Goal: Information Seeking & Learning: Understand process/instructions

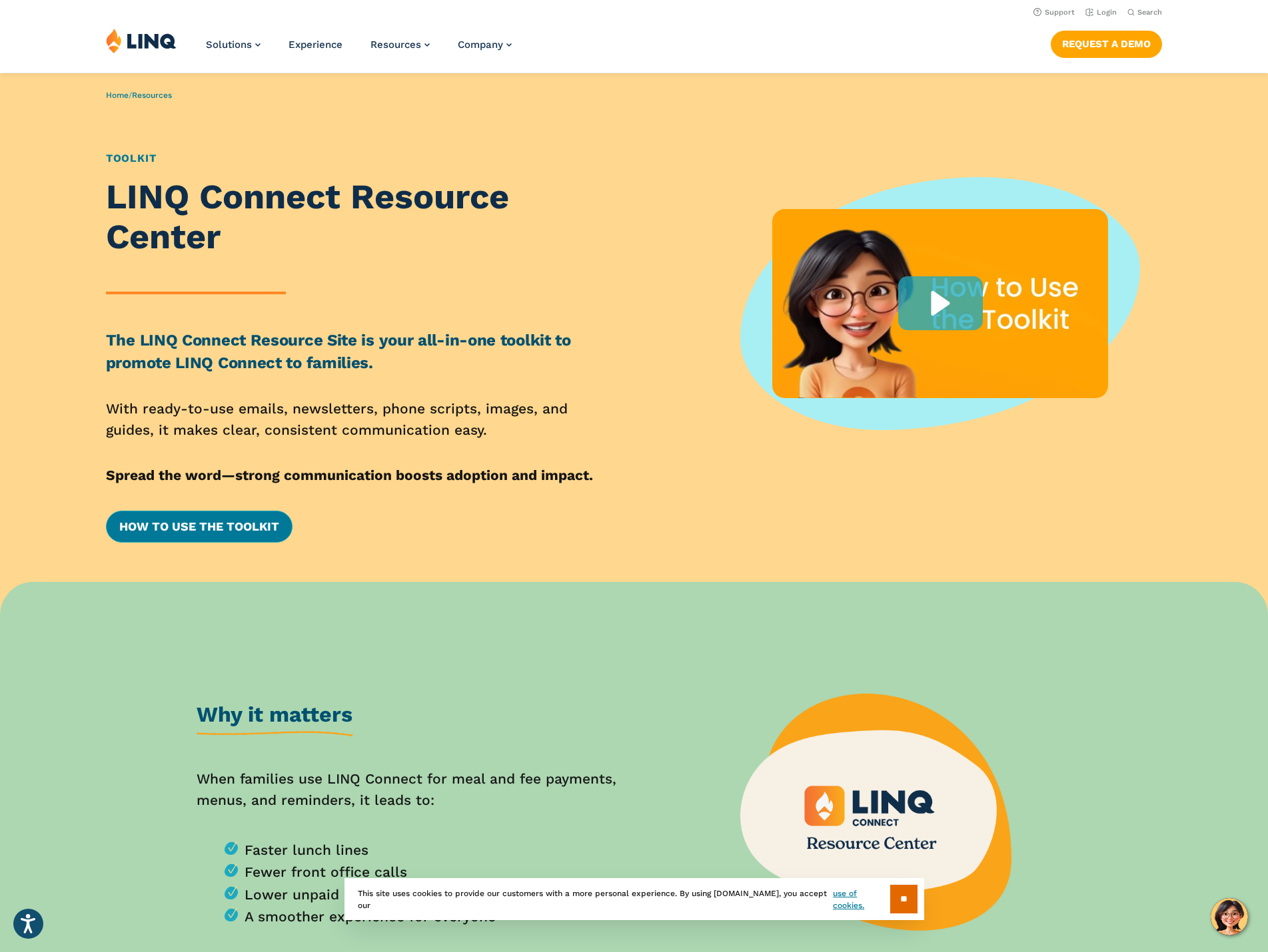
click at [222, 527] on link "How to Use the Toolkit" at bounding box center [199, 527] width 187 height 32
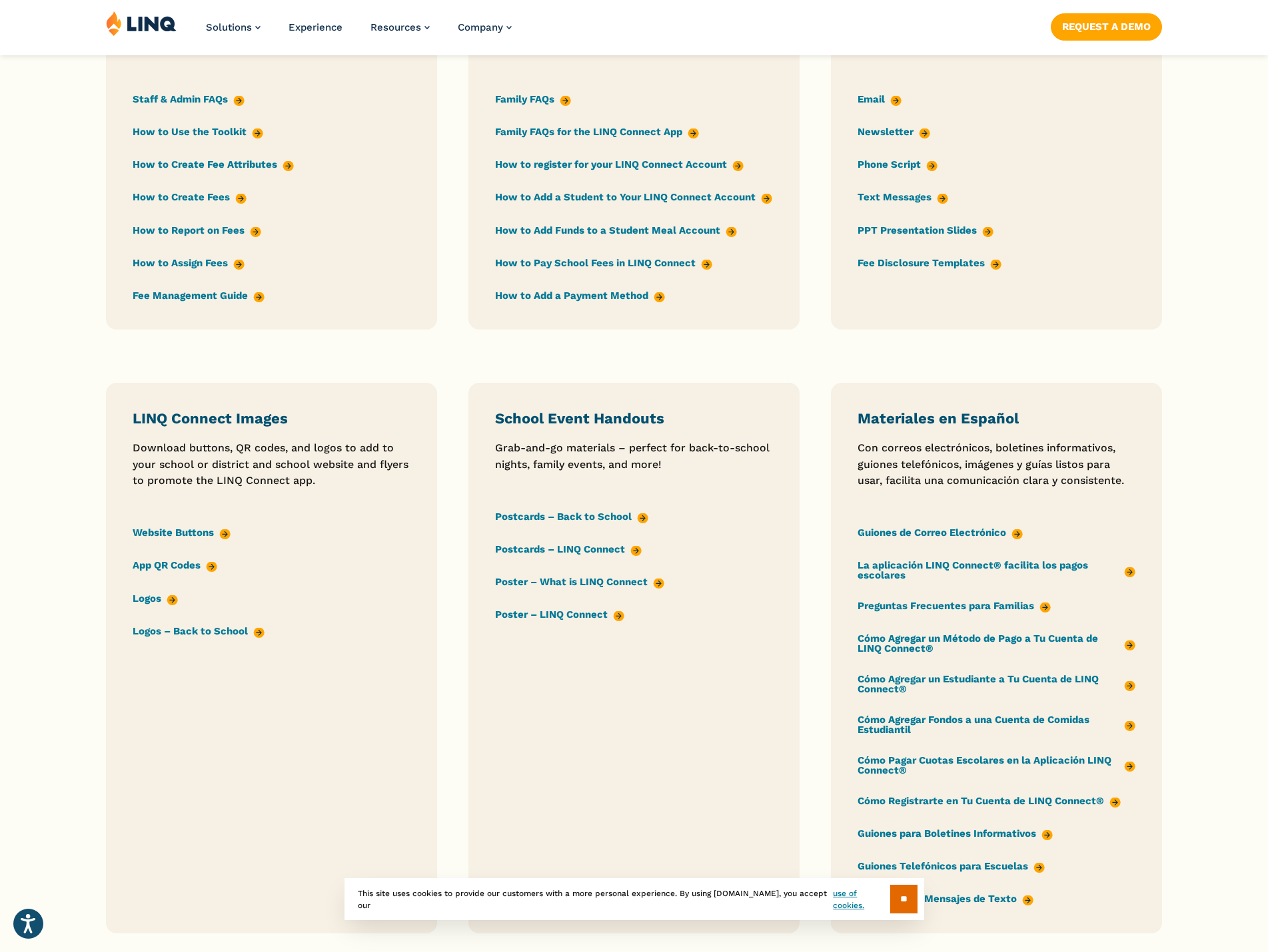
scroll to position [1199, 0]
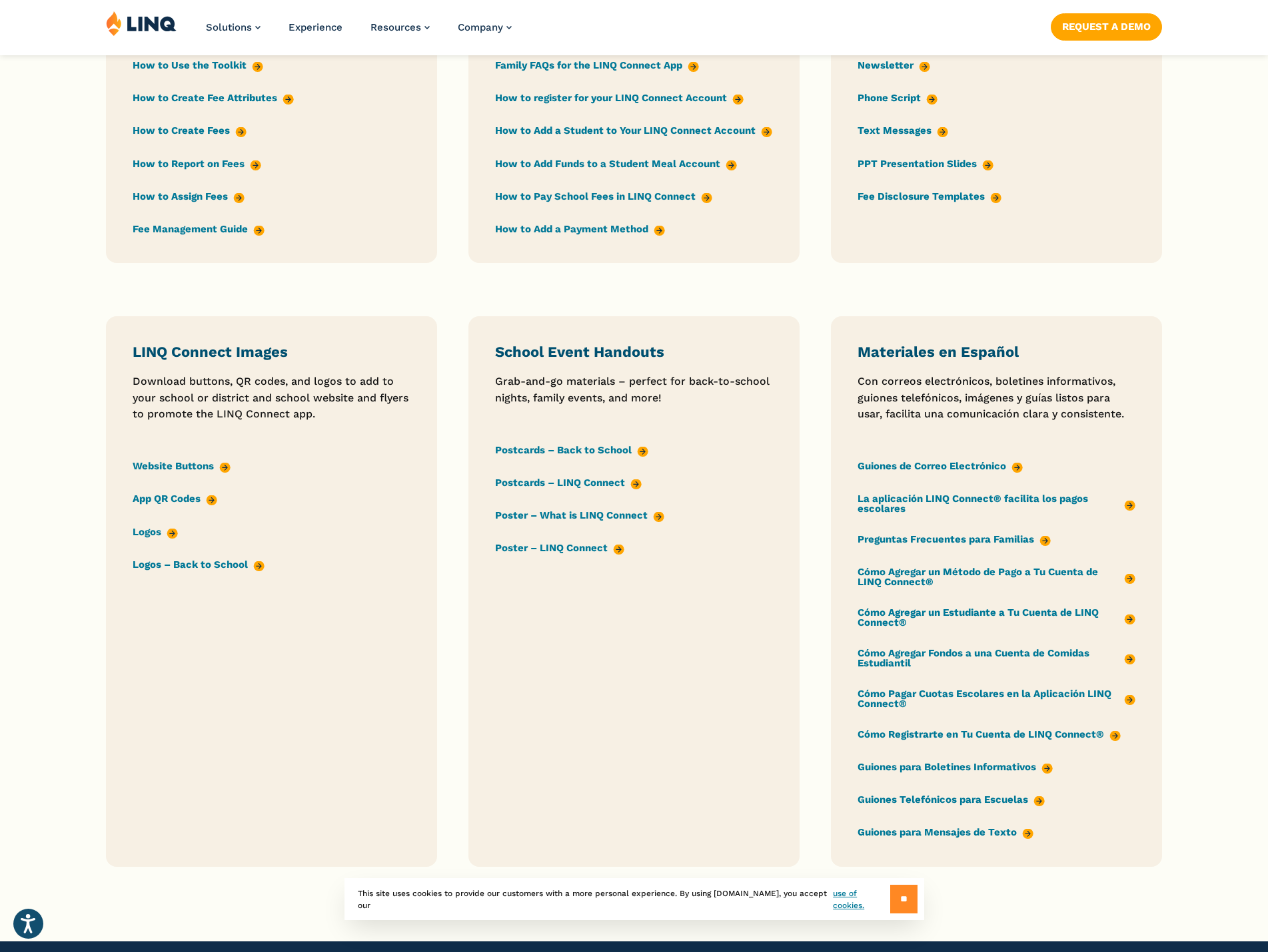
click at [903, 897] on input "**" at bounding box center [904, 899] width 27 height 29
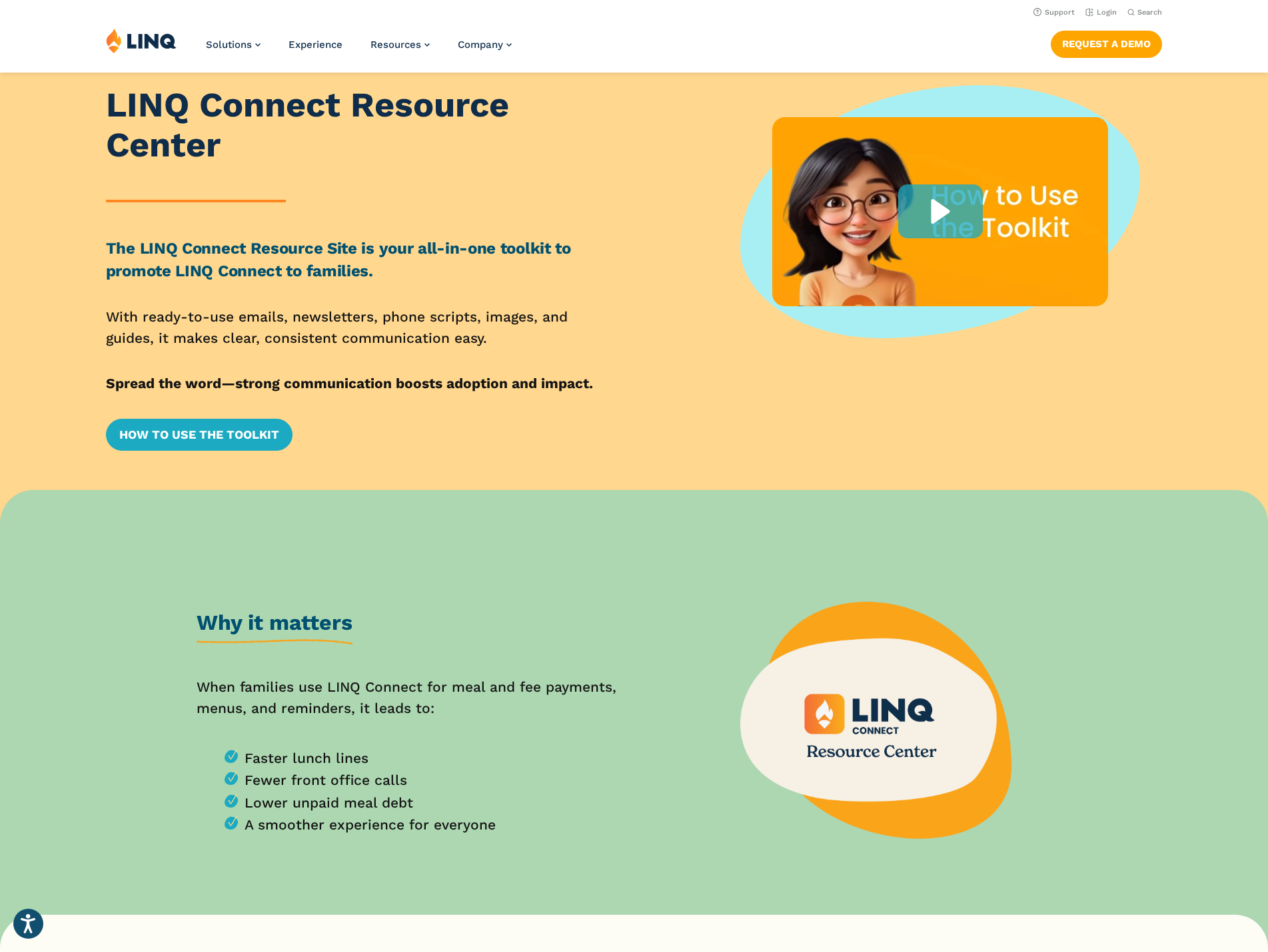
scroll to position [0, 0]
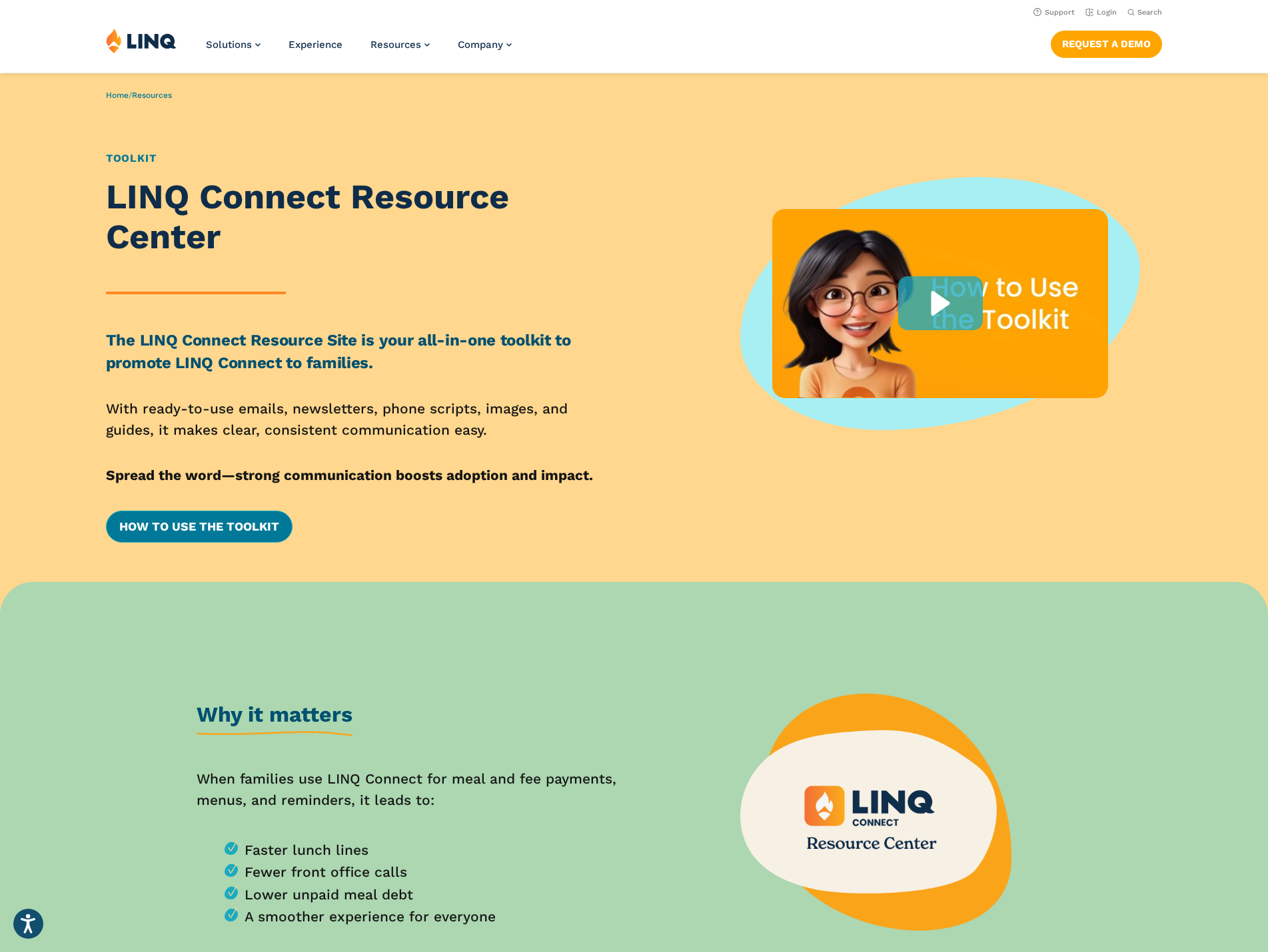
click at [194, 529] on link "How to Use the Toolkit" at bounding box center [199, 527] width 187 height 32
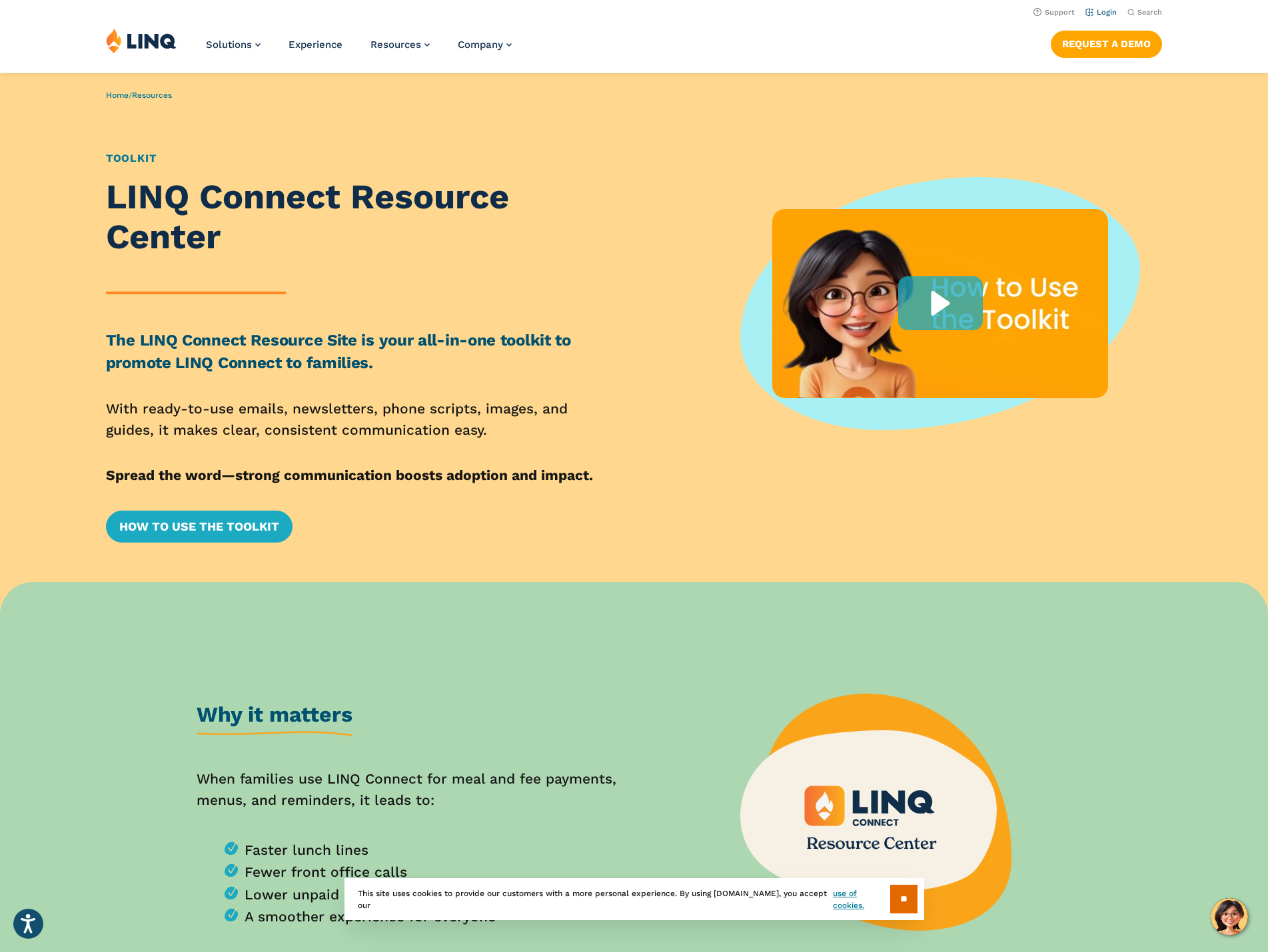
click at [1103, 4] on li "Login" at bounding box center [1101, 11] width 32 height 14
click at [1103, 10] on link "Login" at bounding box center [1101, 12] width 32 height 9
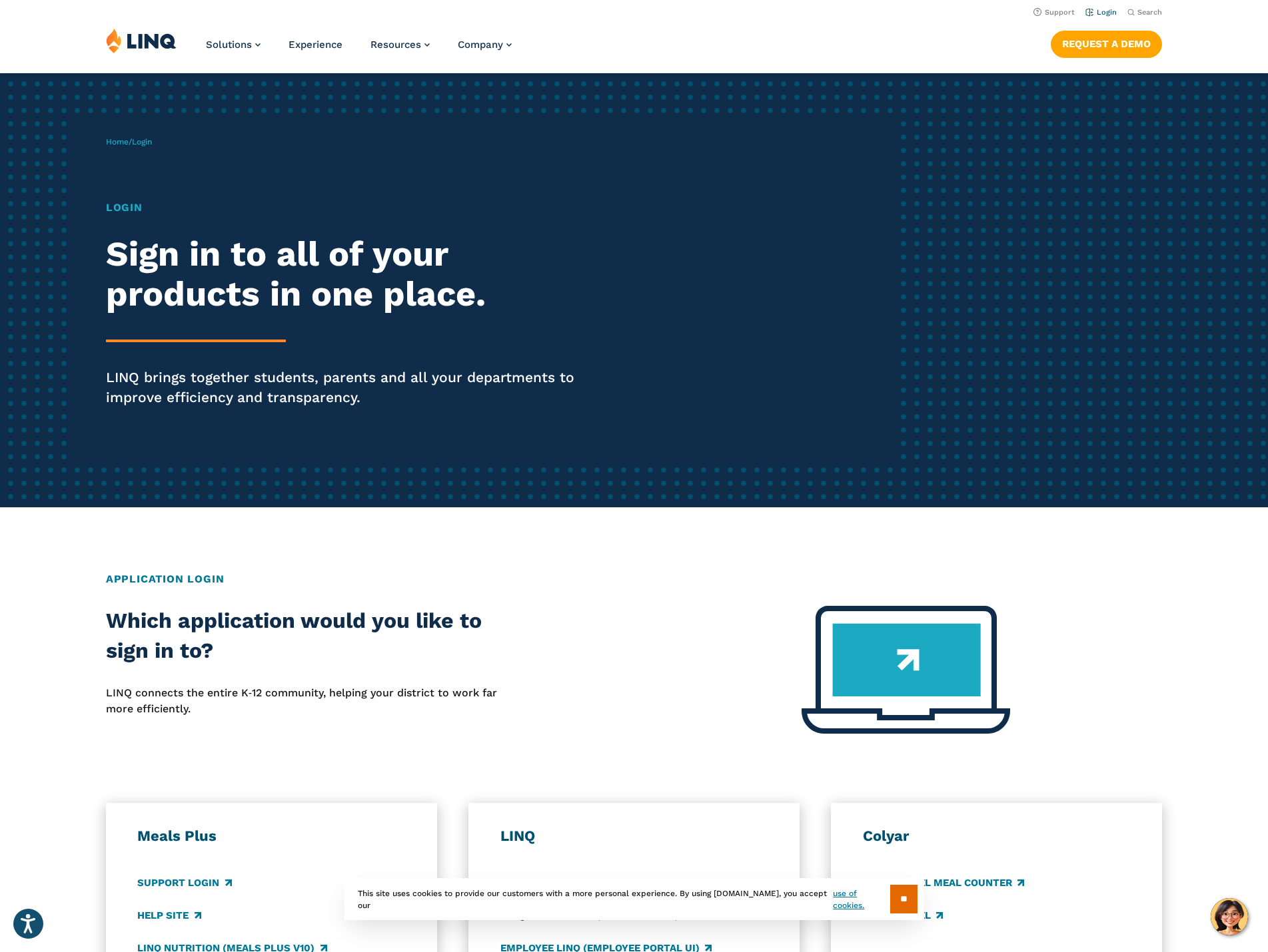
click at [1099, 9] on link "Login" at bounding box center [1101, 12] width 32 height 9
click at [130, 209] on h1 "Login" at bounding box center [350, 207] width 489 height 16
click at [132, 203] on h1 "Login" at bounding box center [350, 207] width 489 height 16
click at [160, 47] on img at bounding box center [141, 41] width 71 height 26
